Goal: Find specific page/section: Find specific page/section

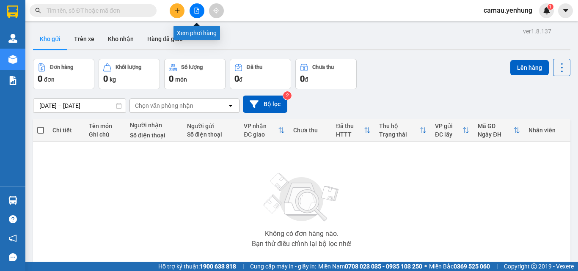
click at [193, 12] on button at bounding box center [196, 10] width 15 height 15
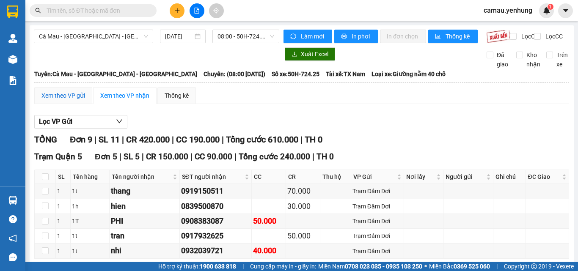
click at [66, 100] on div "Xem theo VP gửi" at bounding box center [63, 95] width 44 height 9
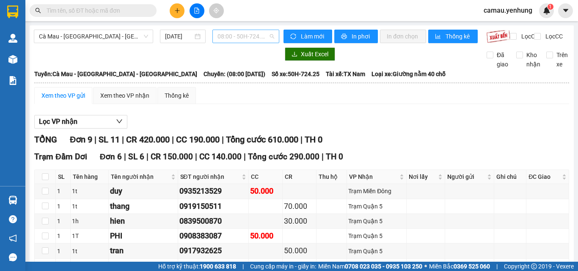
click at [266, 33] on span "08:00 - 50H-724.25" at bounding box center [245, 36] width 57 height 13
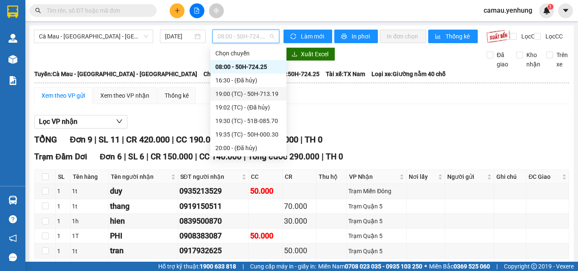
click at [266, 95] on div "19:00 (TC) - 50H-713.19" at bounding box center [248, 93] width 66 height 9
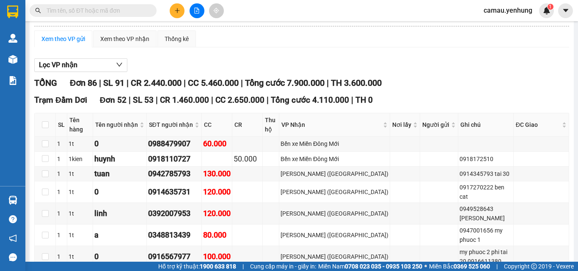
scroll to position [42, 0]
